Goal: Answer question/provide support: Share knowledge or assist other users

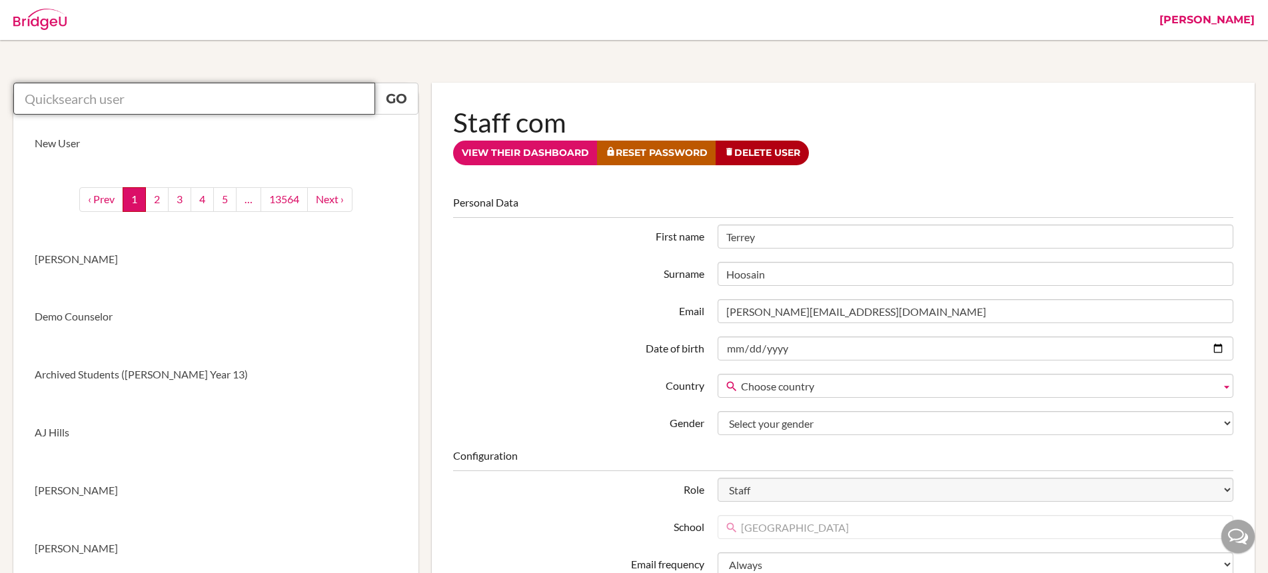
click at [165, 92] on input "text" at bounding box center [194, 99] width 362 height 32
paste input "[EMAIL_ADDRESS][DOMAIN_NAME]"
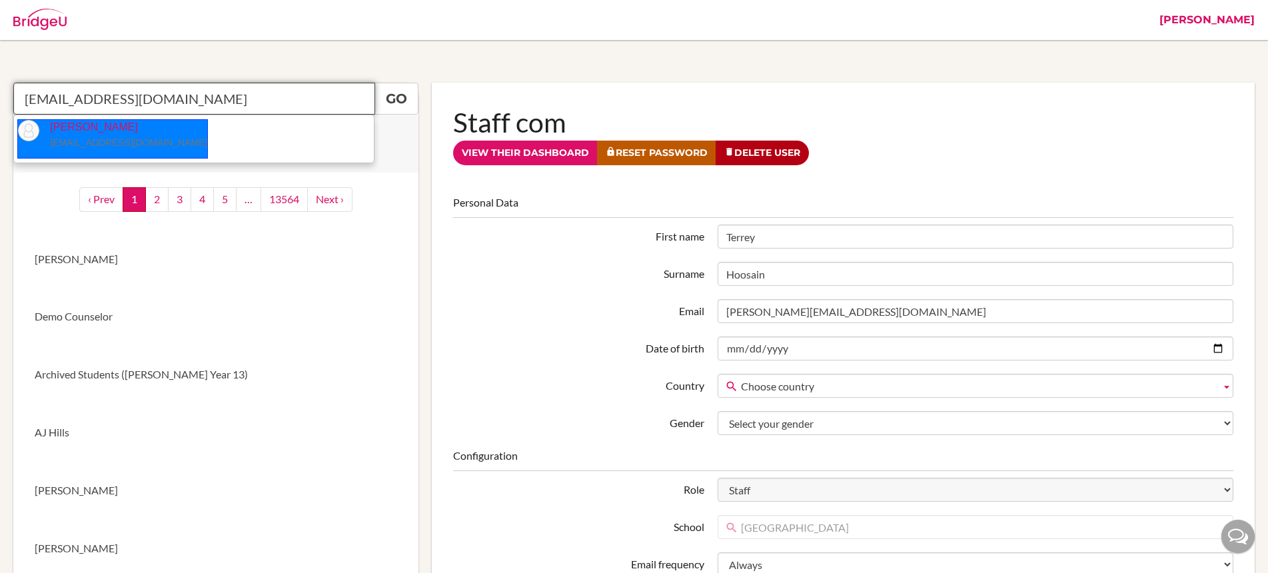
drag, startPoint x: 96, startPoint y: 139, endPoint x: 105, endPoint y: 138, distance: 8.8
click at [97, 139] on small "[EMAIL_ADDRESS][DOMAIN_NAME]" at bounding box center [128, 142] width 157 height 11
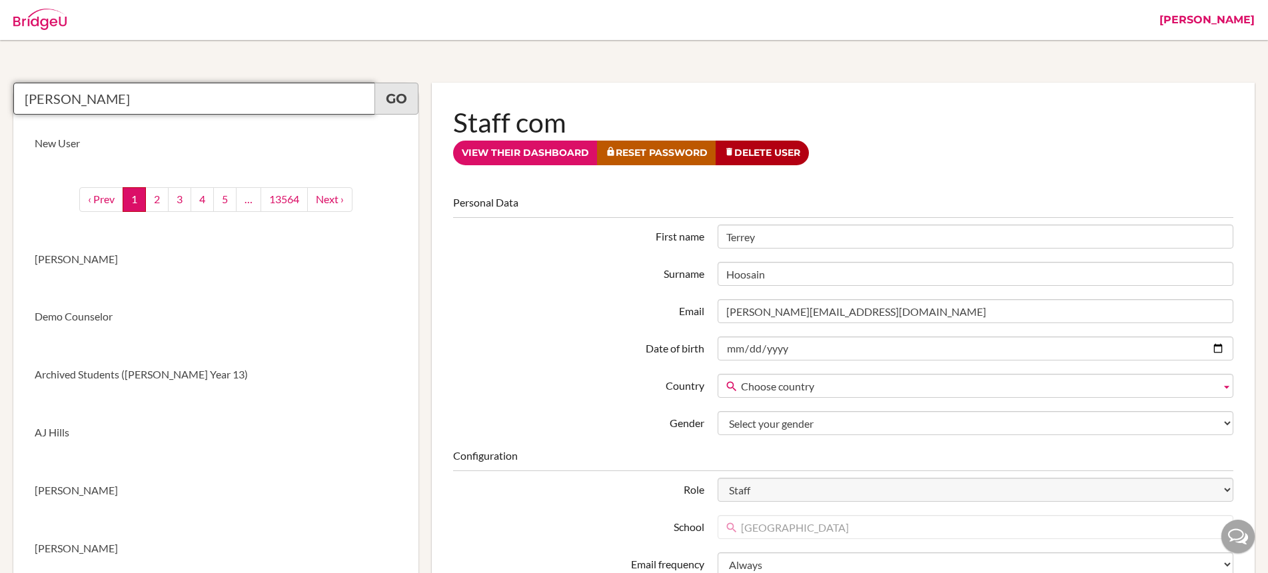
type input "[PERSON_NAME]"
click at [410, 105] on link "Go" at bounding box center [396, 99] width 44 height 32
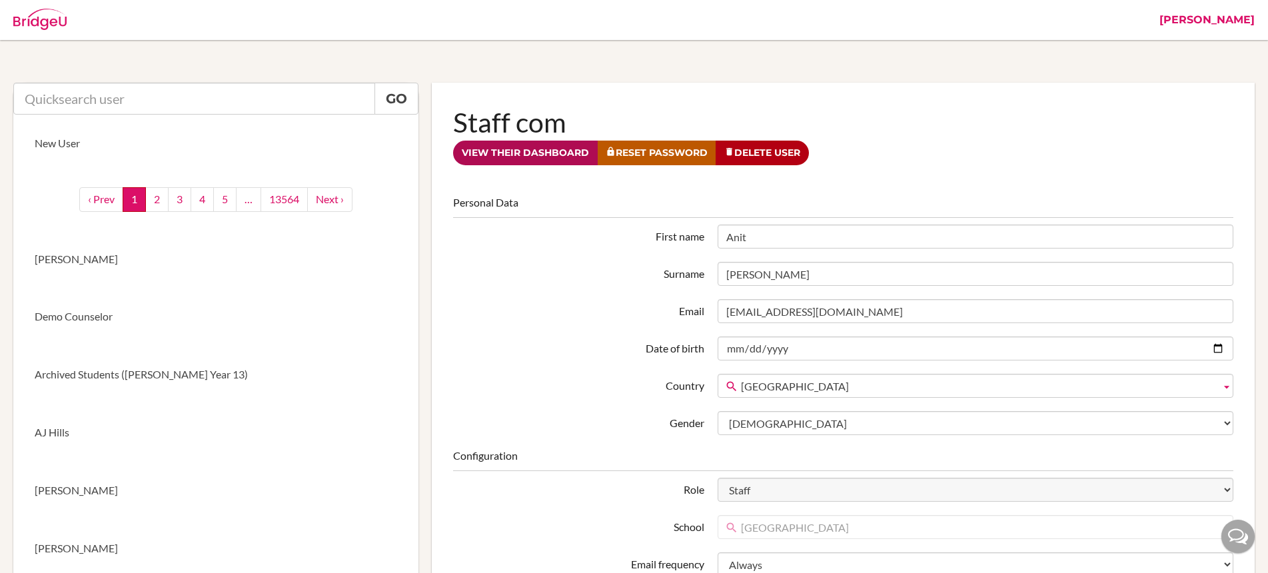
click at [512, 153] on link "View their dashboard" at bounding box center [525, 153] width 145 height 25
